Goal: Task Accomplishment & Management: Manage account settings

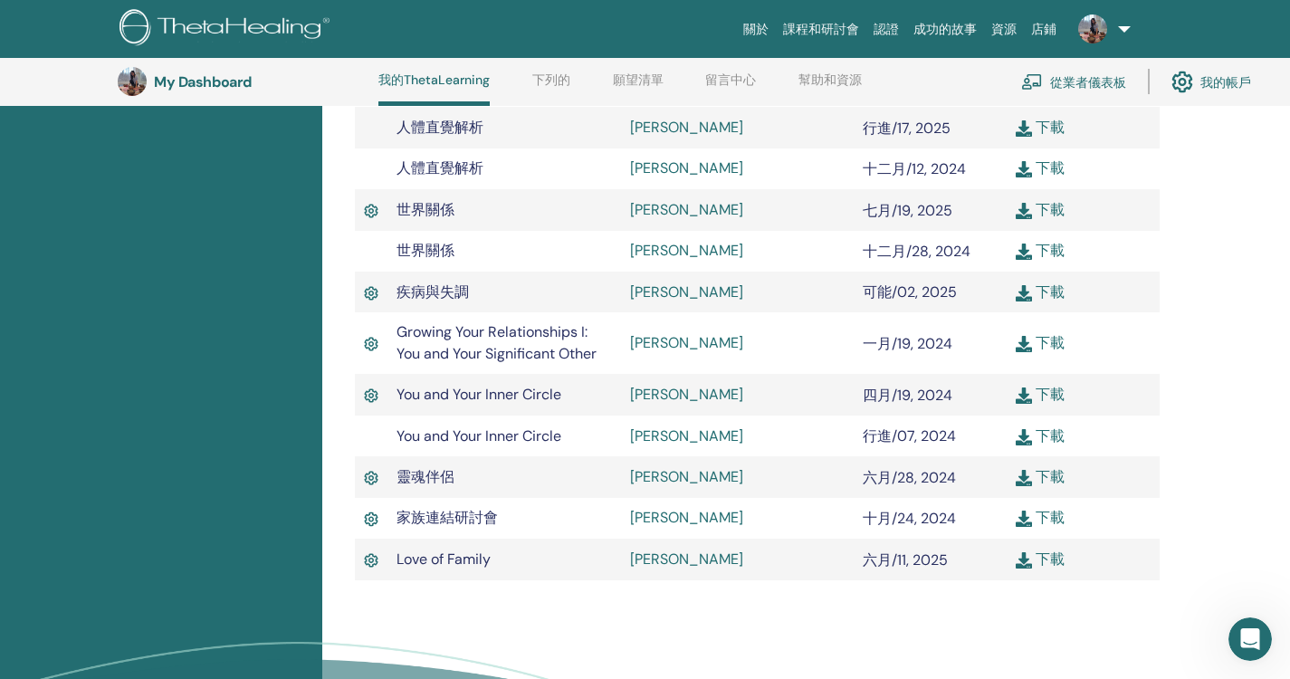
scroll to position [1134, 0]
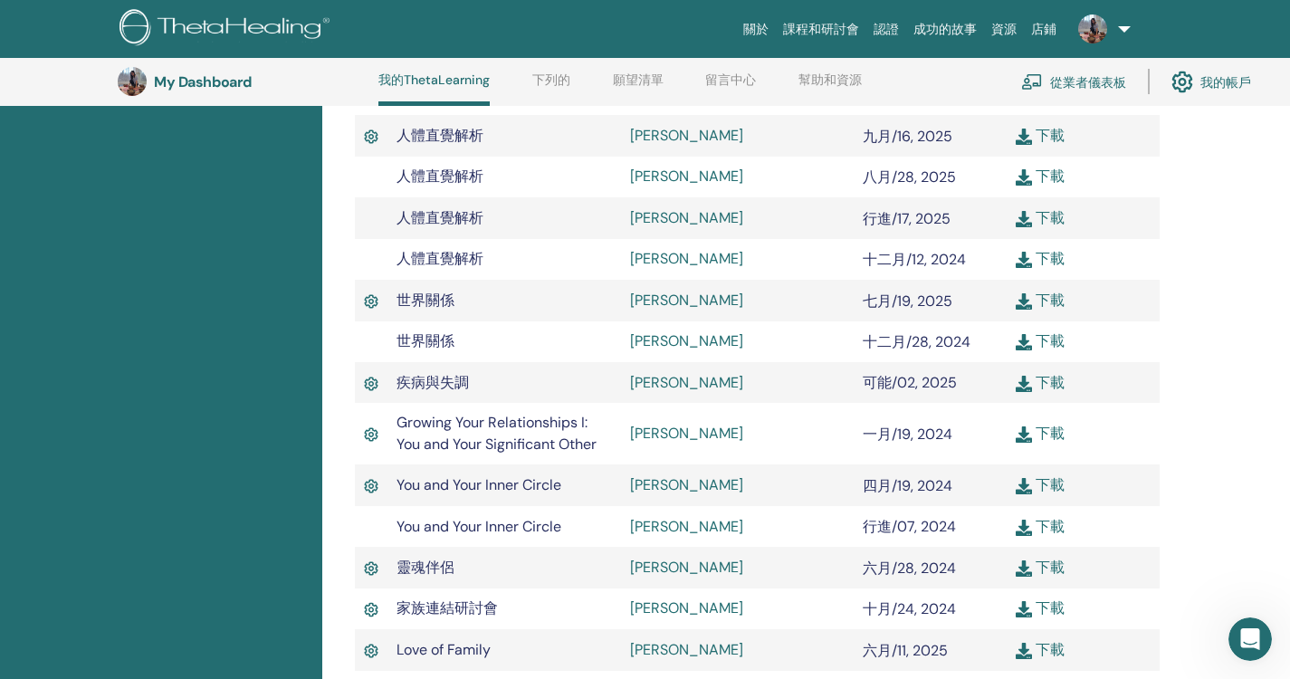
click at [1125, 29] on link at bounding box center [1101, 29] width 74 height 58
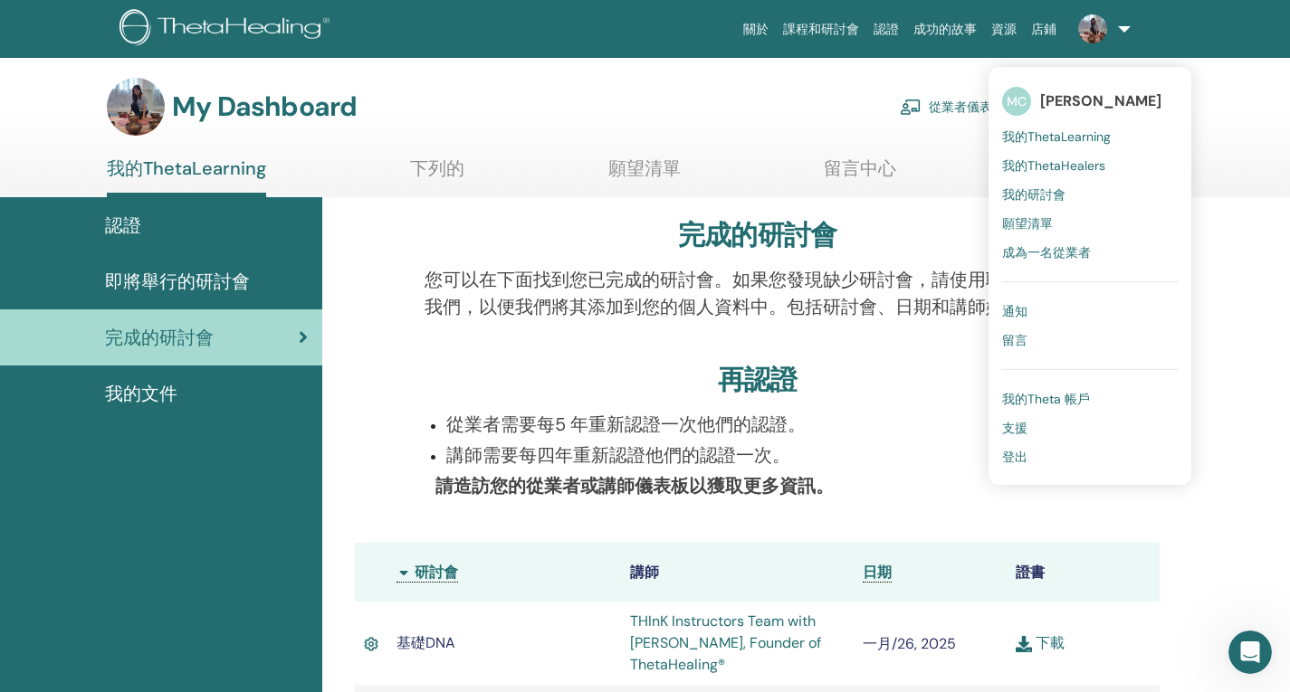
scroll to position [0, 0]
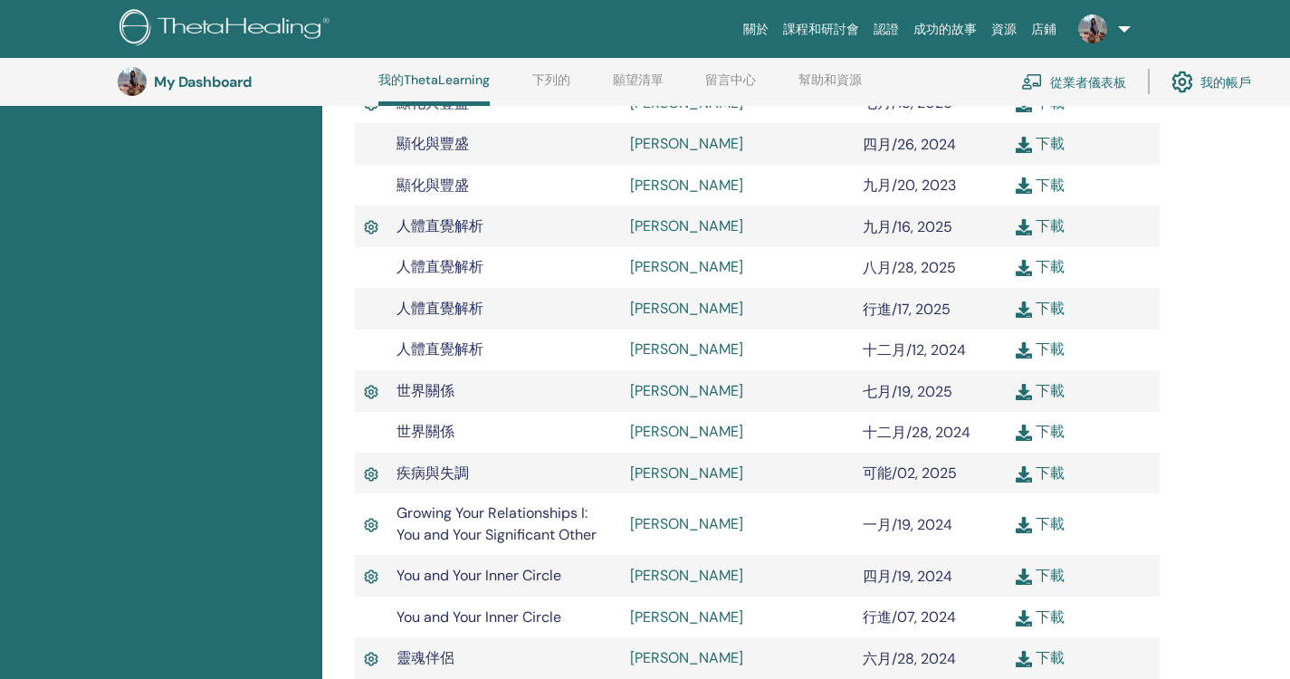
scroll to position [1677, 0]
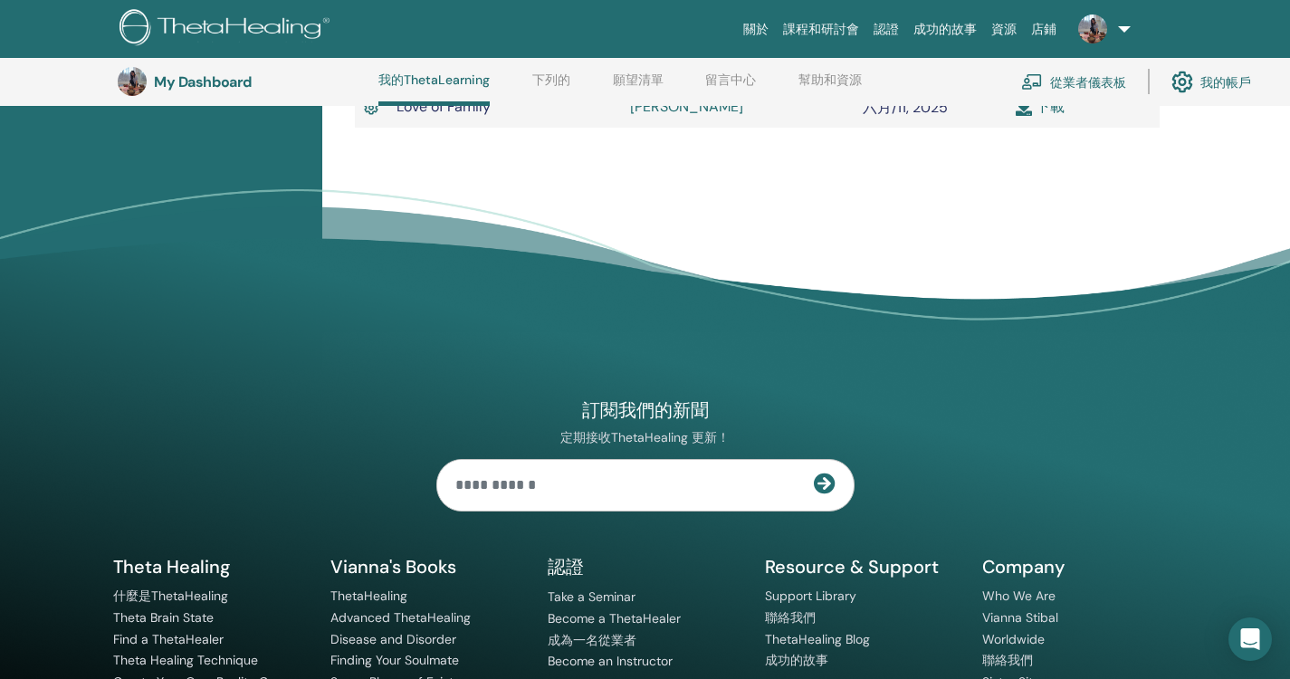
drag, startPoint x: 841, startPoint y: 109, endPoint x: 911, endPoint y: 285, distance: 189.8
click at [911, 285] on div "訂閱我們的新聞 定期接收ThetaHealing 更新！ Theta Healing 什麼是ThetaHealing Theta Brain State" at bounding box center [645, 514] width 1086 height 493
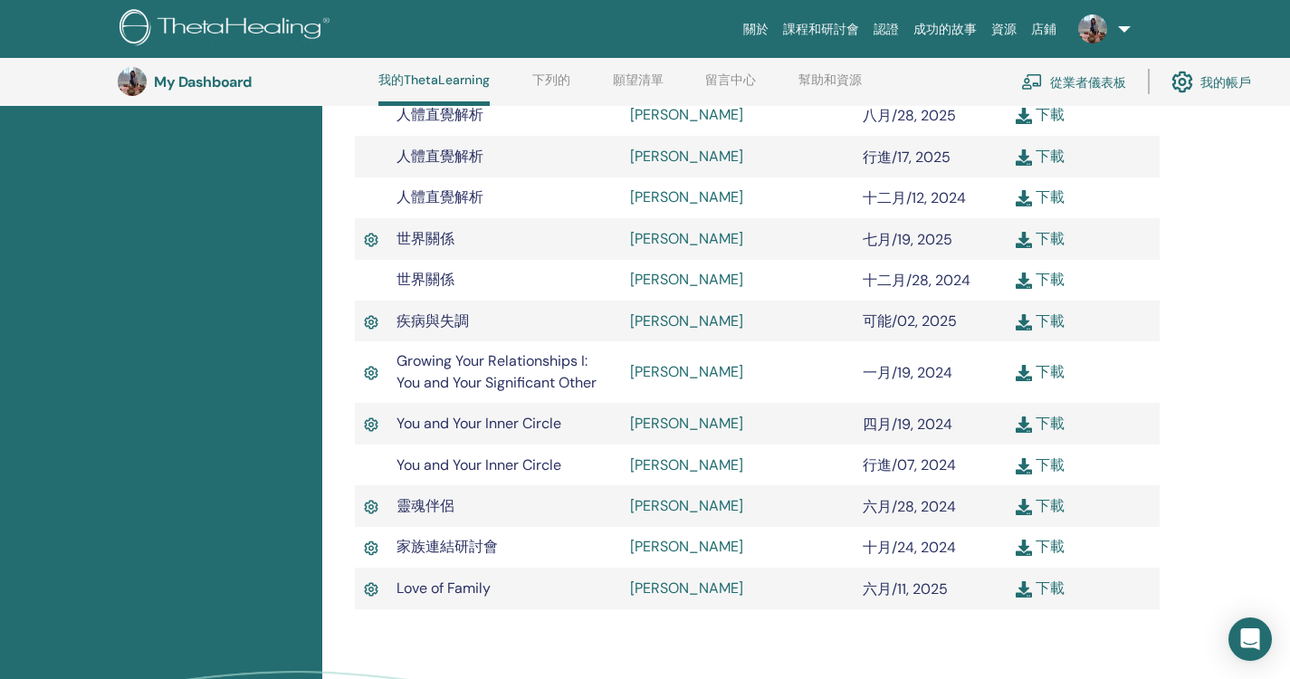
scroll to position [1174, 0]
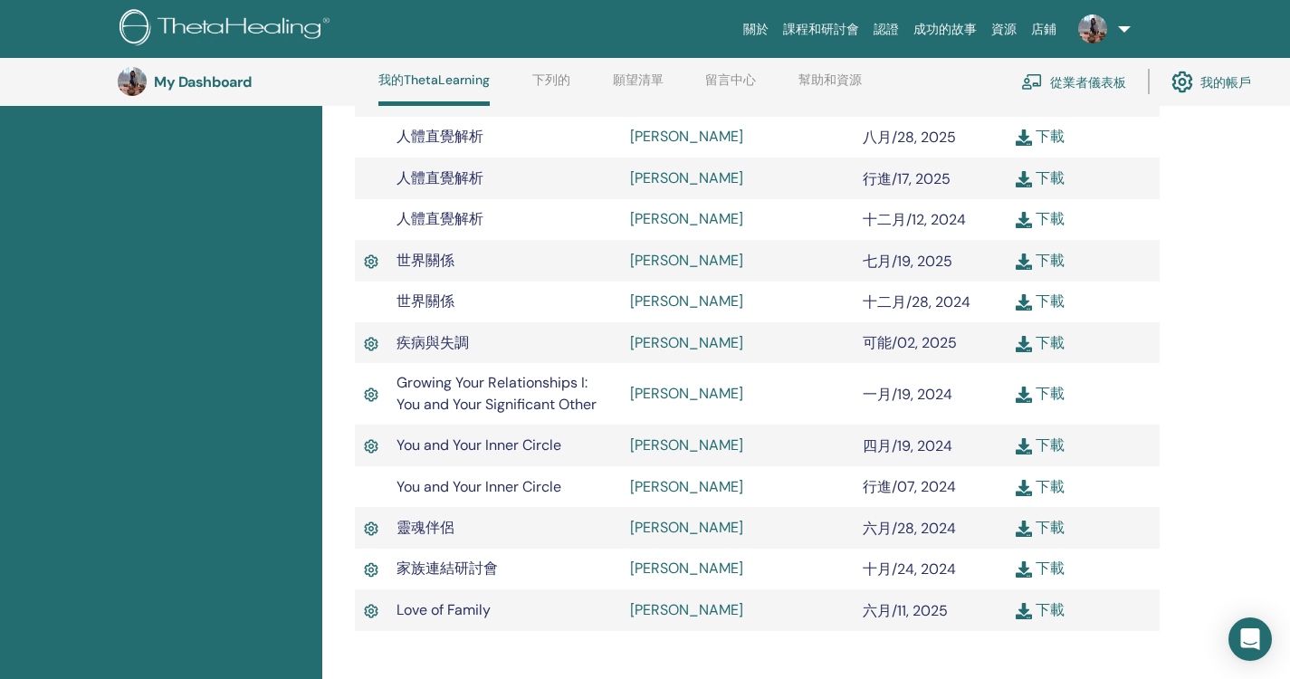
click at [1201, 78] on font "我的帳戶" at bounding box center [1225, 82] width 51 height 16
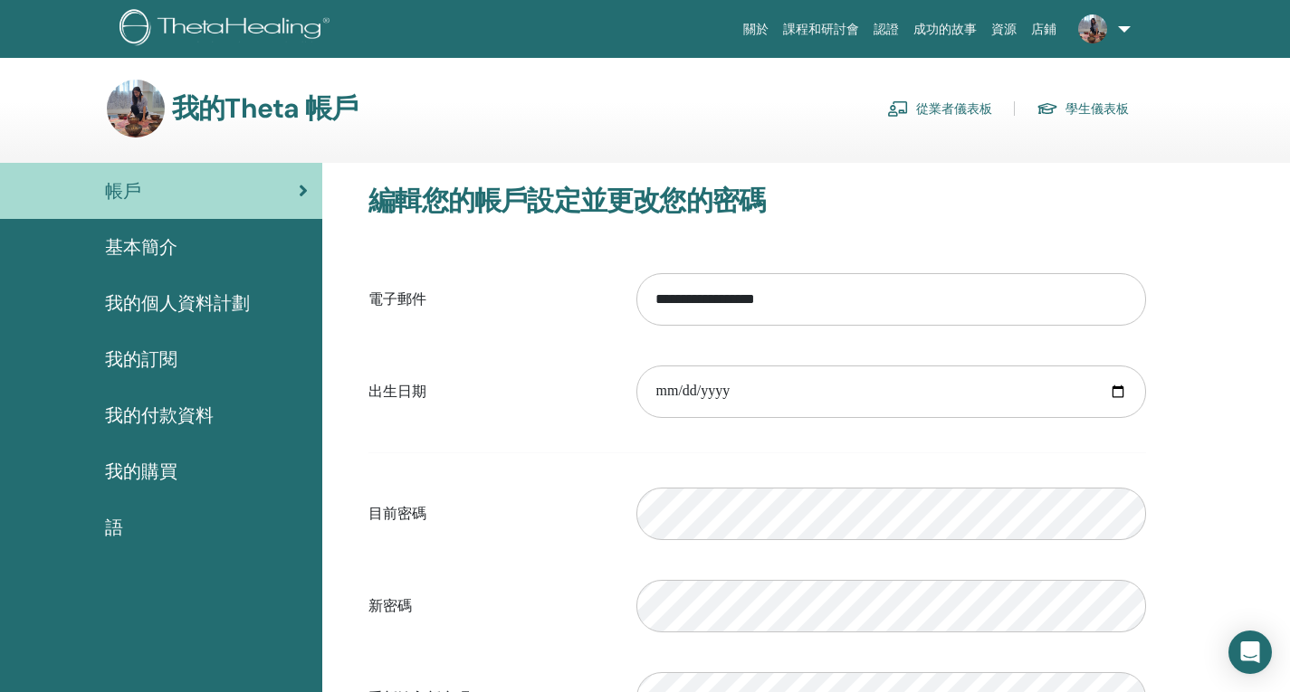
click at [125, 527] on div "語" at bounding box center [160, 527] width 293 height 27
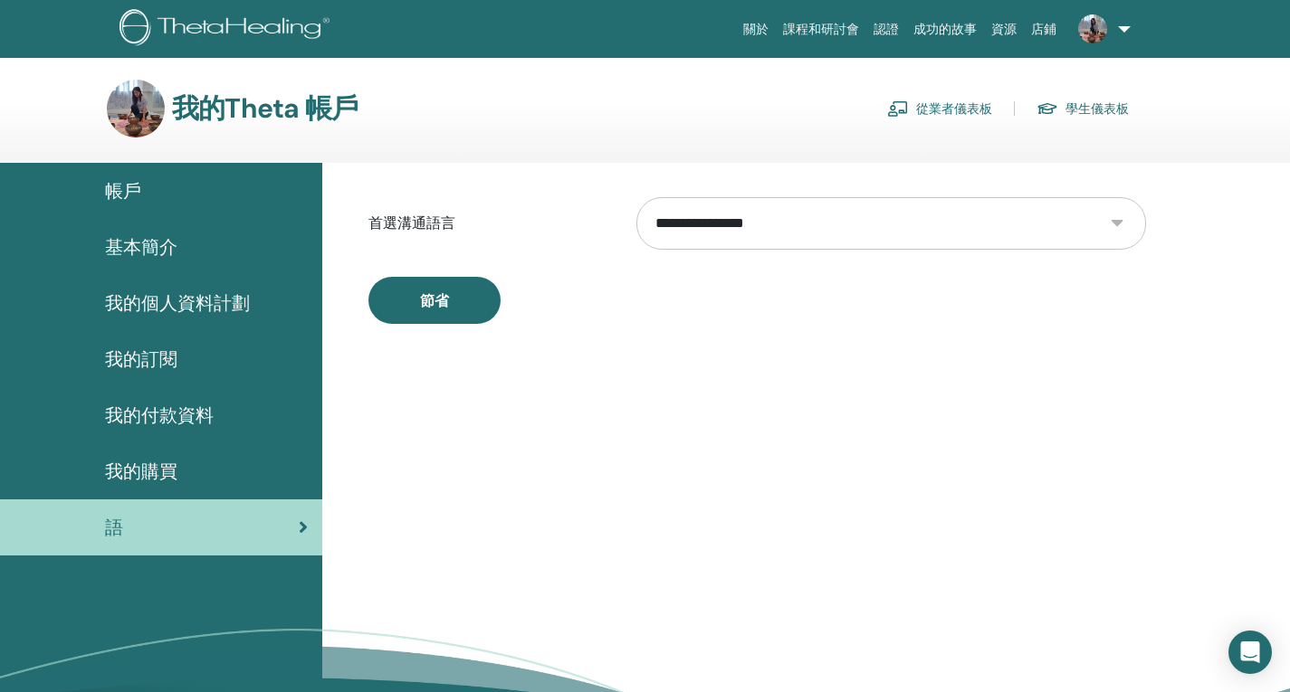
click at [831, 239] on select "**********" at bounding box center [891, 223] width 510 height 53
select select "***"
click at [636, 197] on select "**********" at bounding box center [891, 223] width 510 height 53
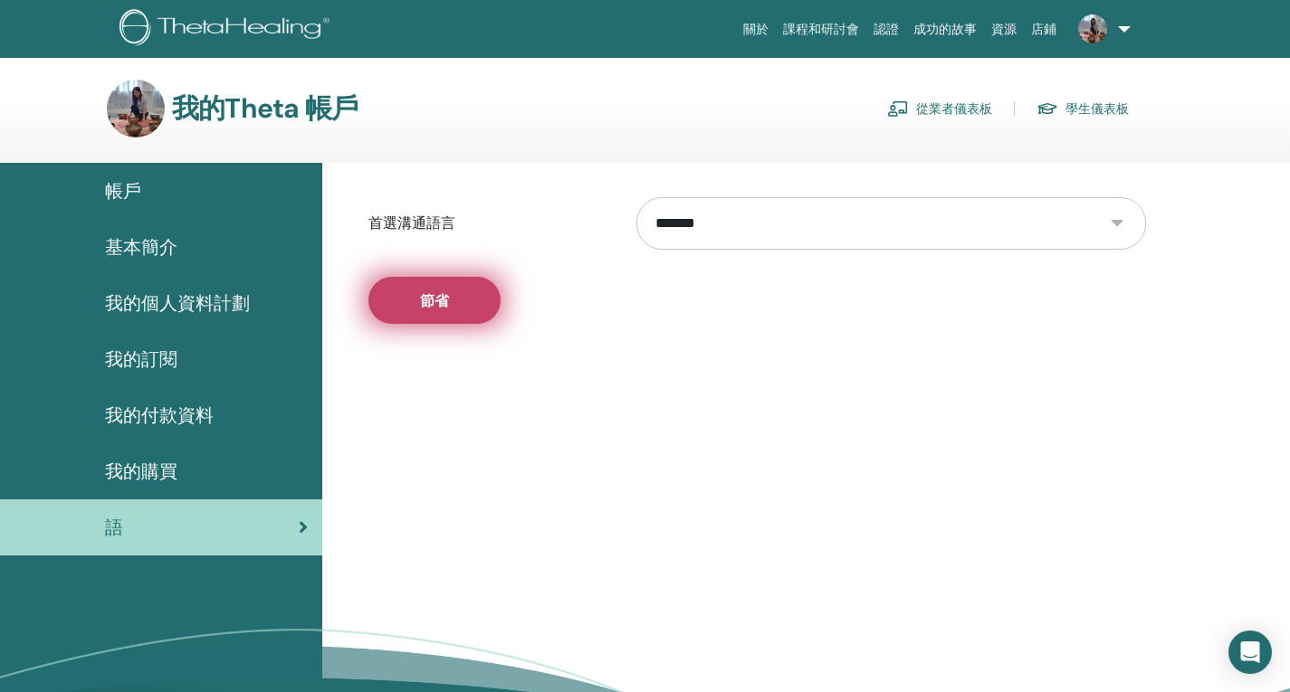
click at [495, 301] on button "節省" at bounding box center [434, 300] width 132 height 47
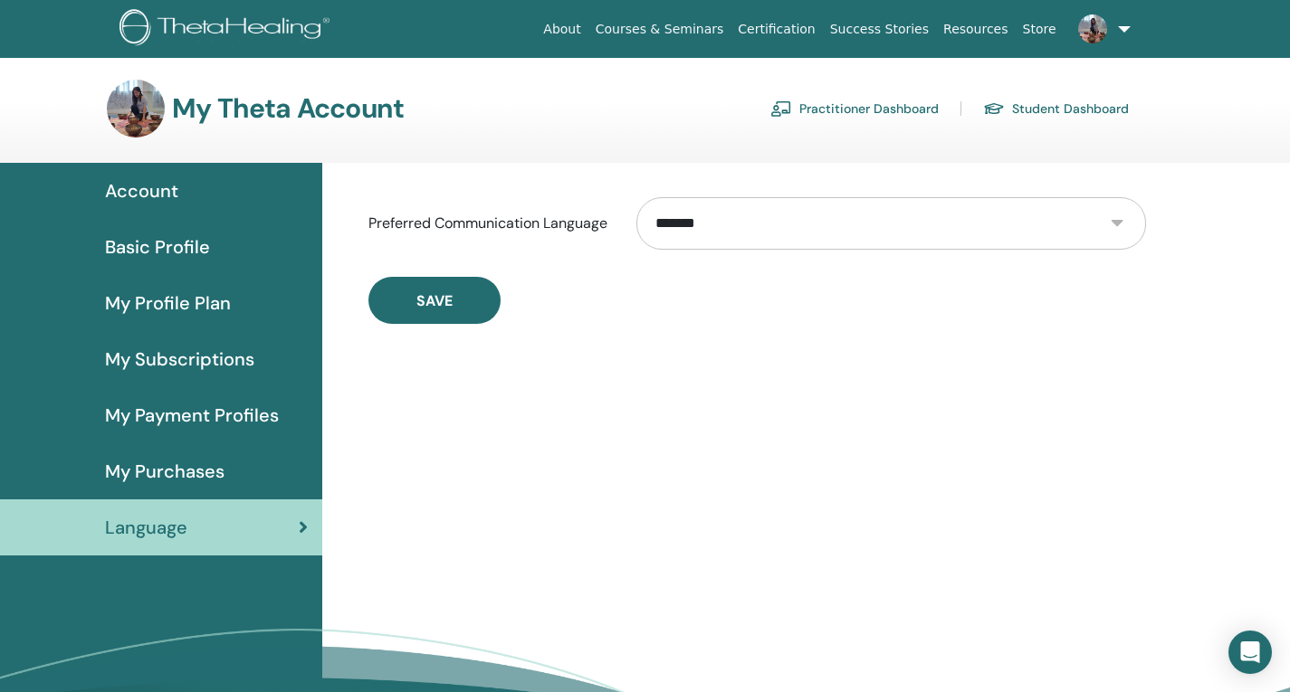
click at [1104, 33] on img at bounding box center [1092, 28] width 29 height 29
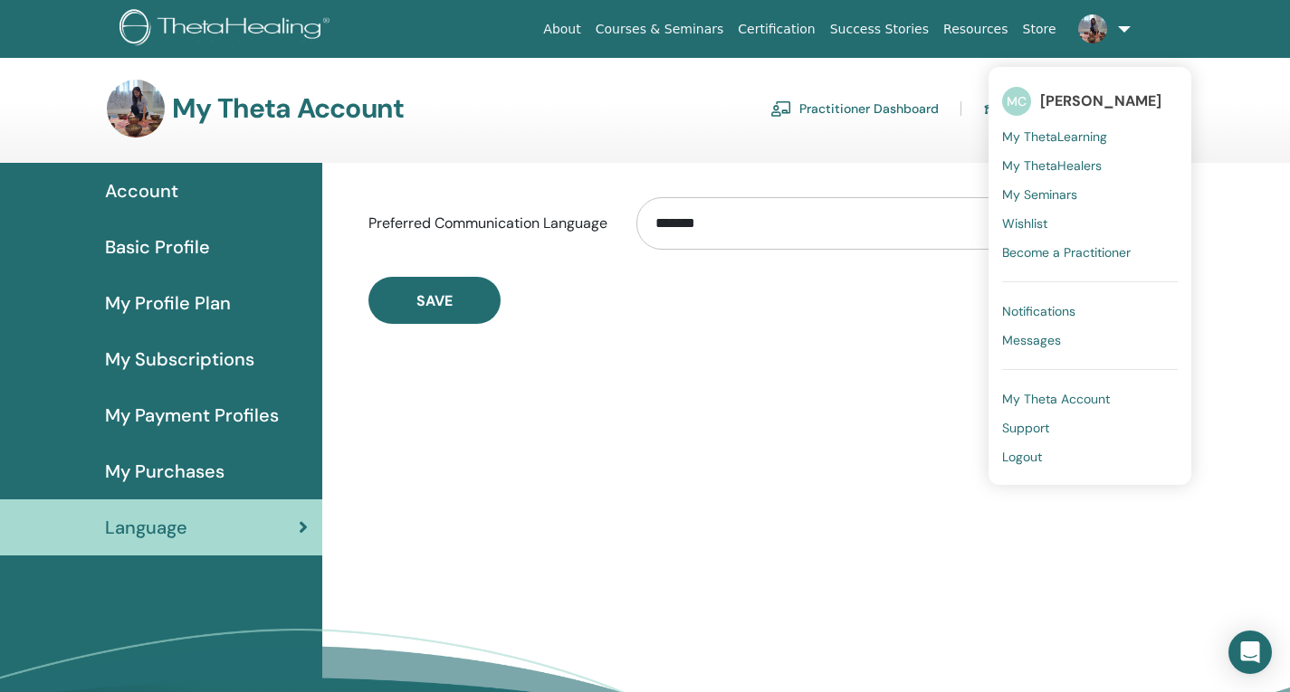
click at [1055, 131] on span "My ThetaLearning" at bounding box center [1054, 137] width 105 height 16
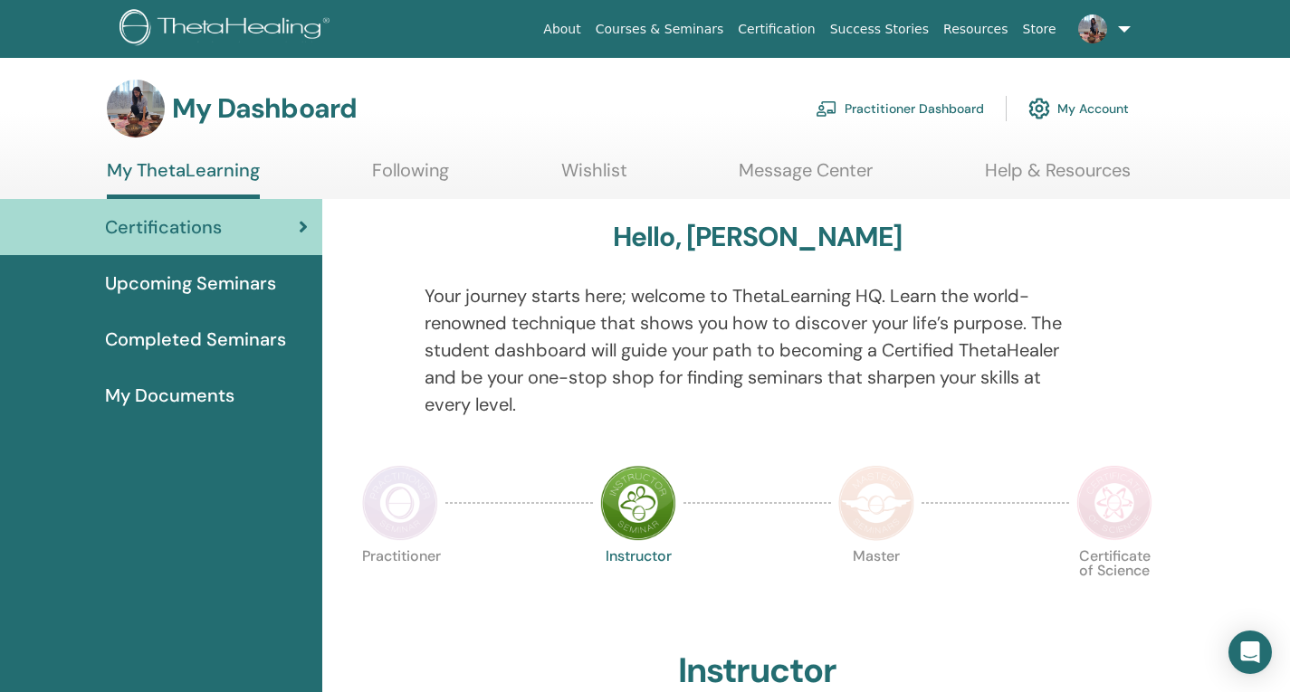
click at [178, 334] on span "Completed Seminars" at bounding box center [195, 339] width 181 height 27
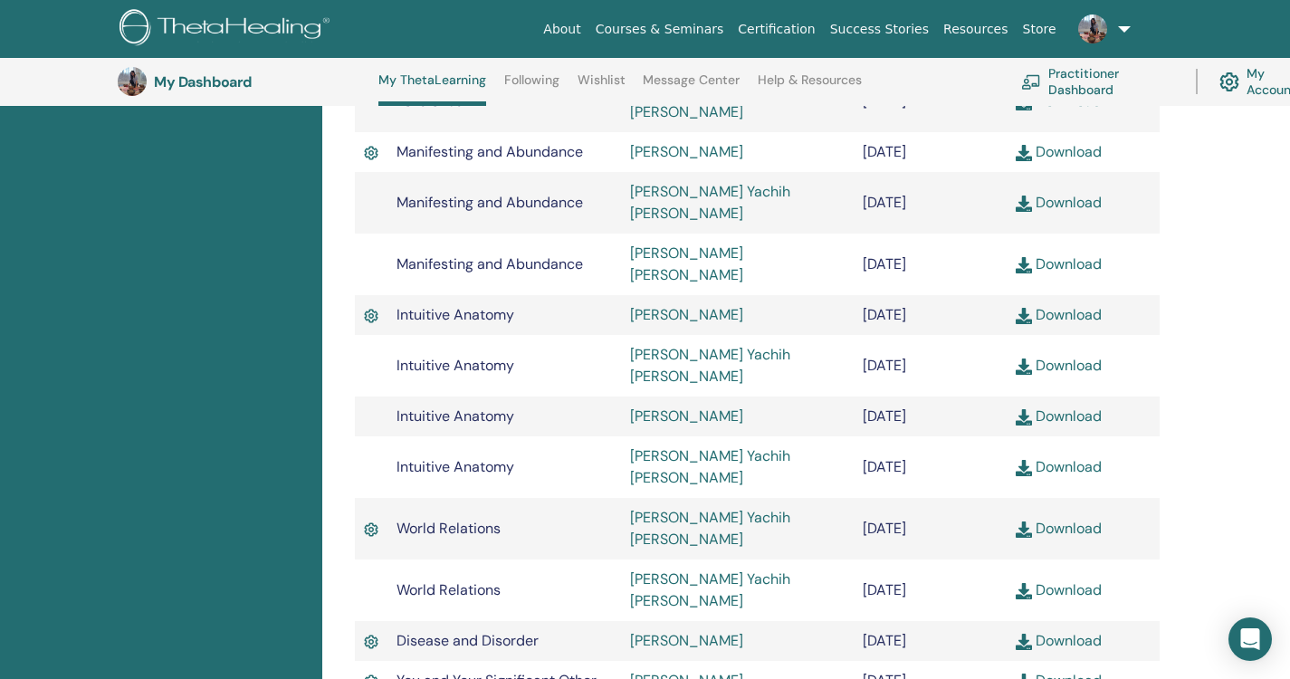
scroll to position [1134, 0]
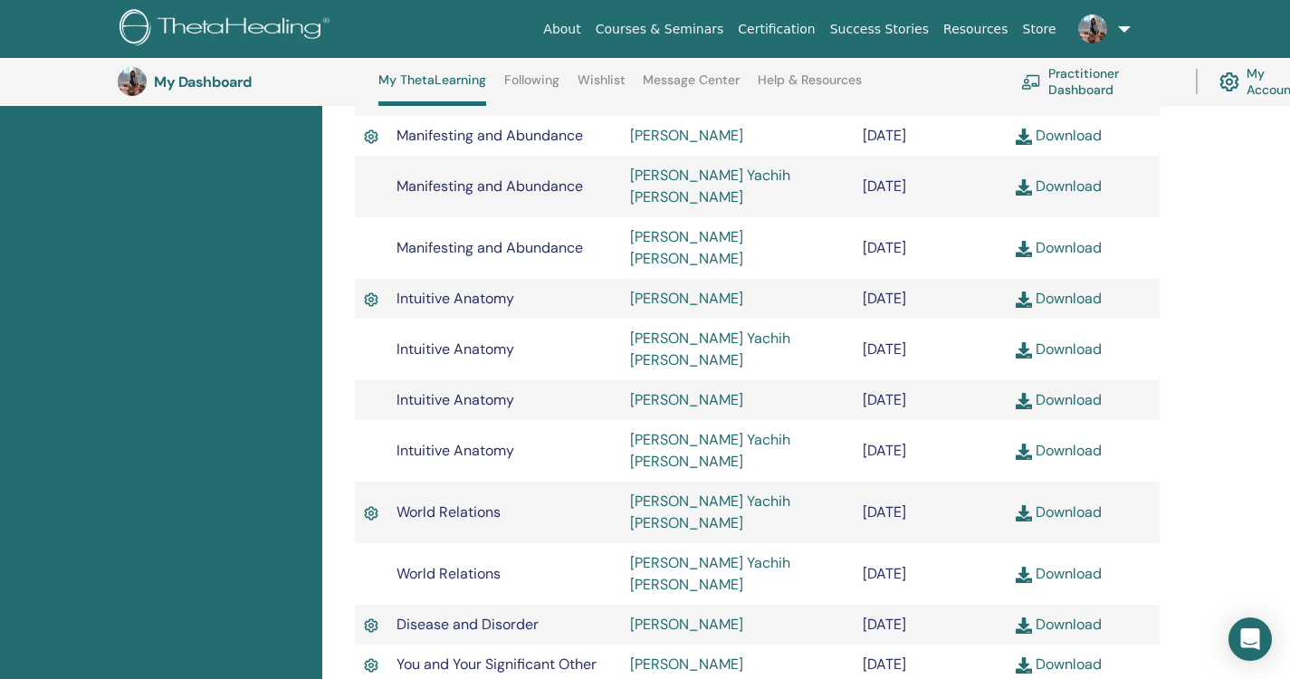
click at [1063, 289] on link "Download" at bounding box center [1059, 298] width 86 height 19
click at [1262, 390] on div "Completed Seminars Below you can find your completed seminars. If you see missi…" at bounding box center [806, 152] width 968 height 2078
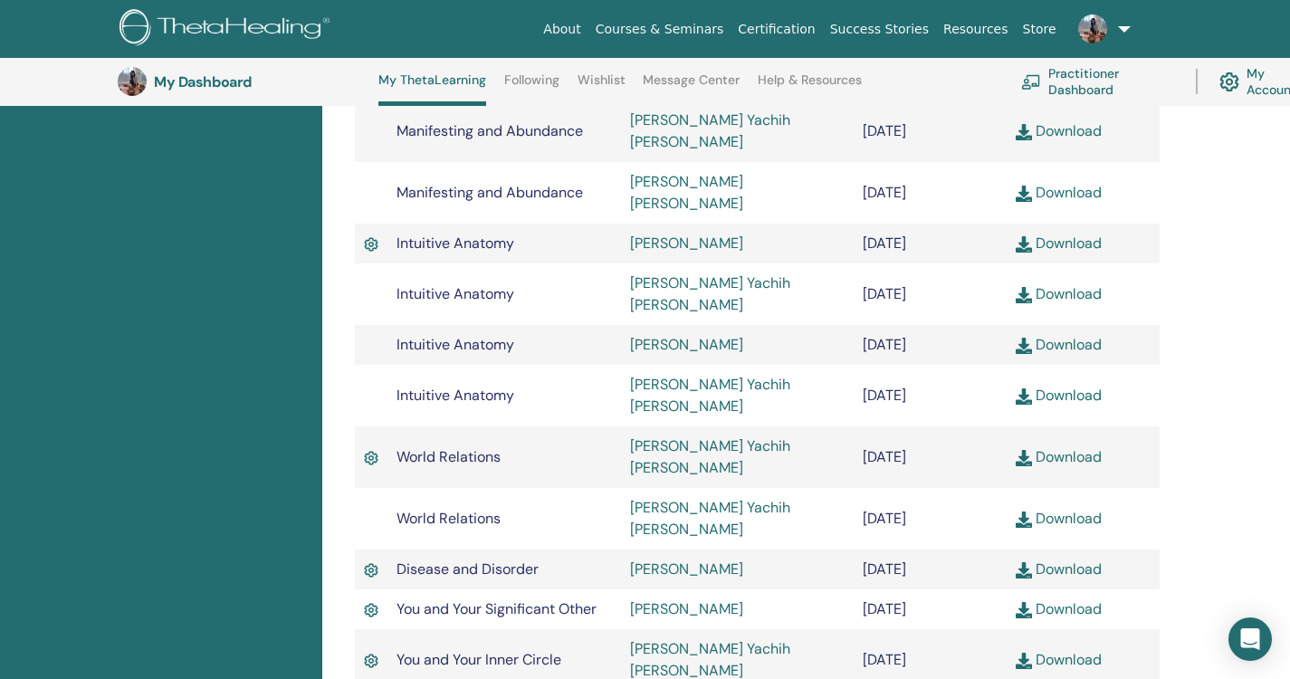
scroll to position [1225, 0]
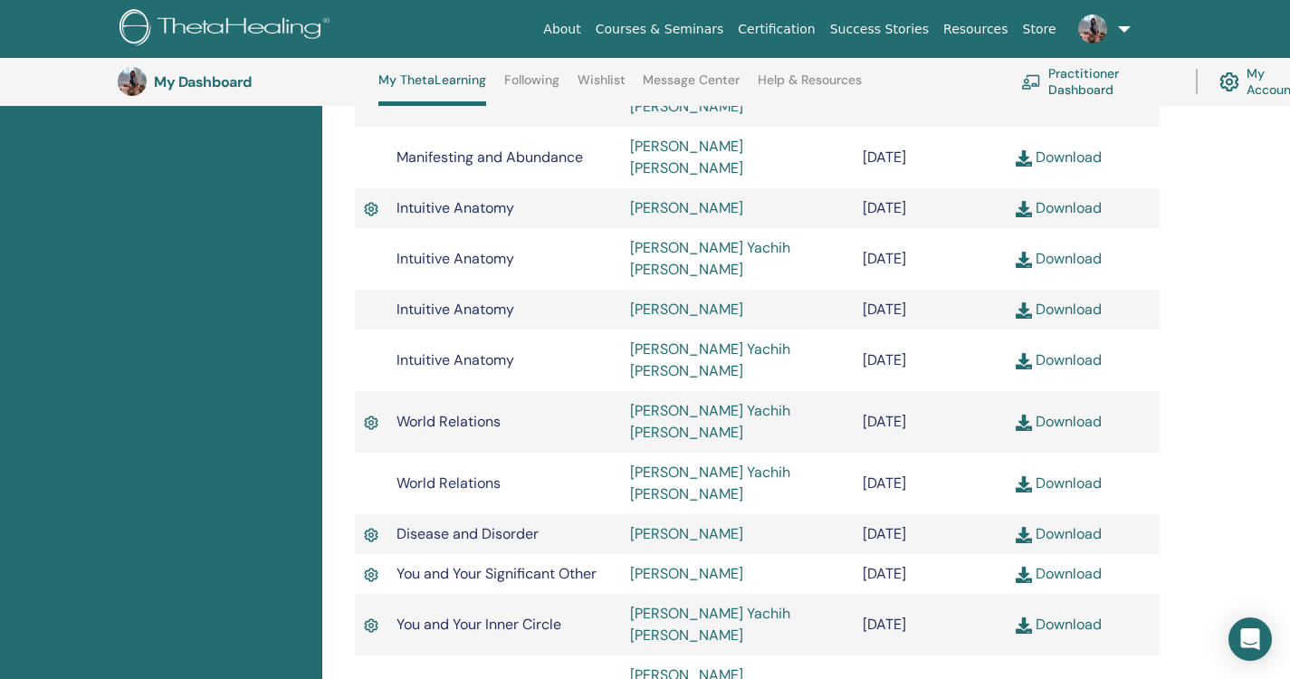
click at [169, 390] on div "Certifications Upcoming Seminars Completed Seminars My Documents" at bounding box center [161, 61] width 322 height 2078
